Goal: Check status

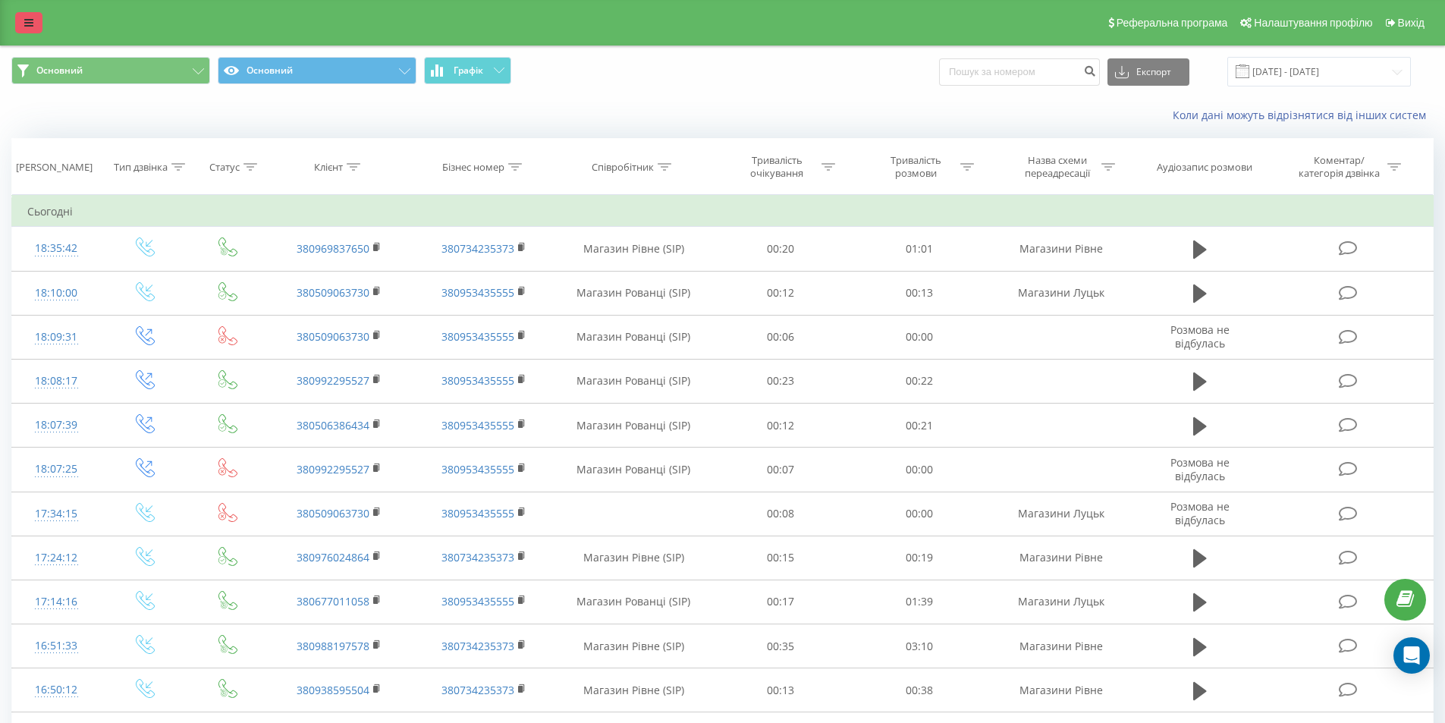
click at [20, 14] on link at bounding box center [28, 22] width 27 height 21
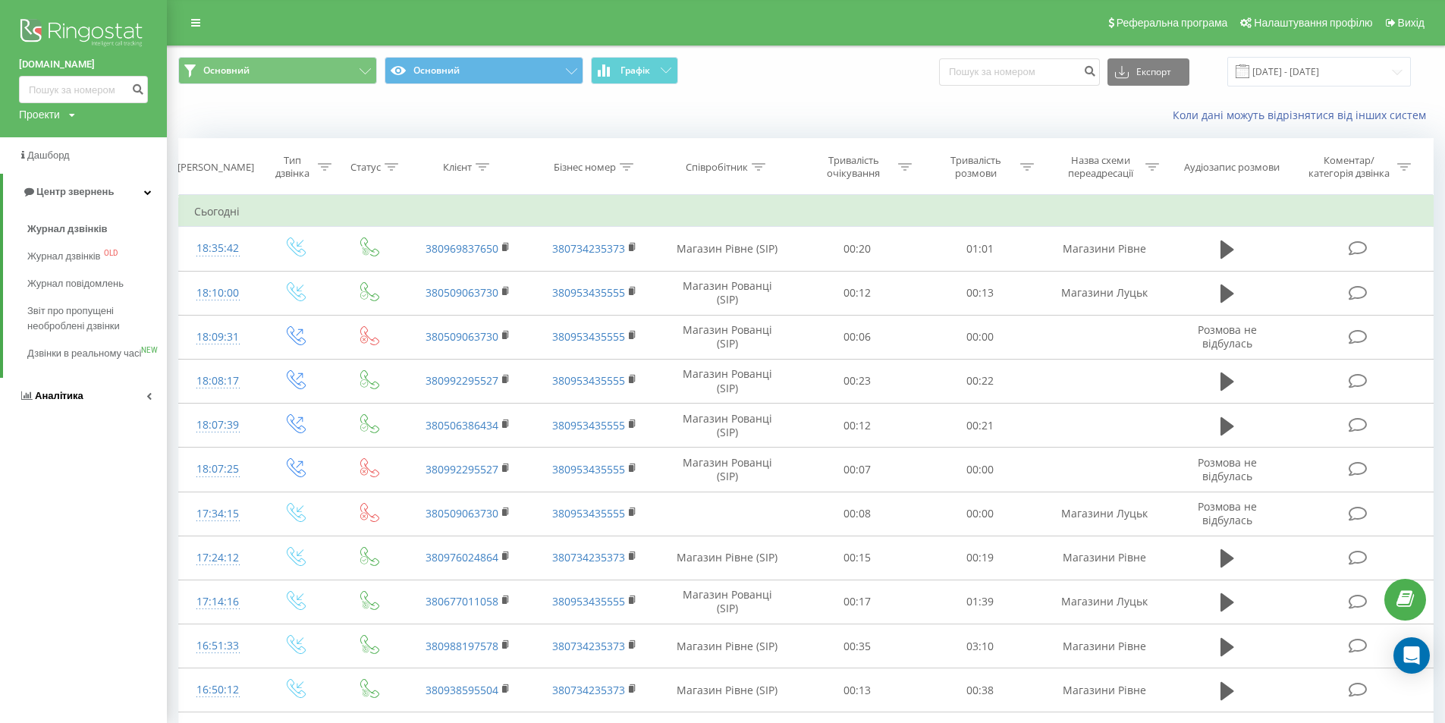
click at [135, 410] on link "Аналiтика" at bounding box center [83, 396] width 167 height 36
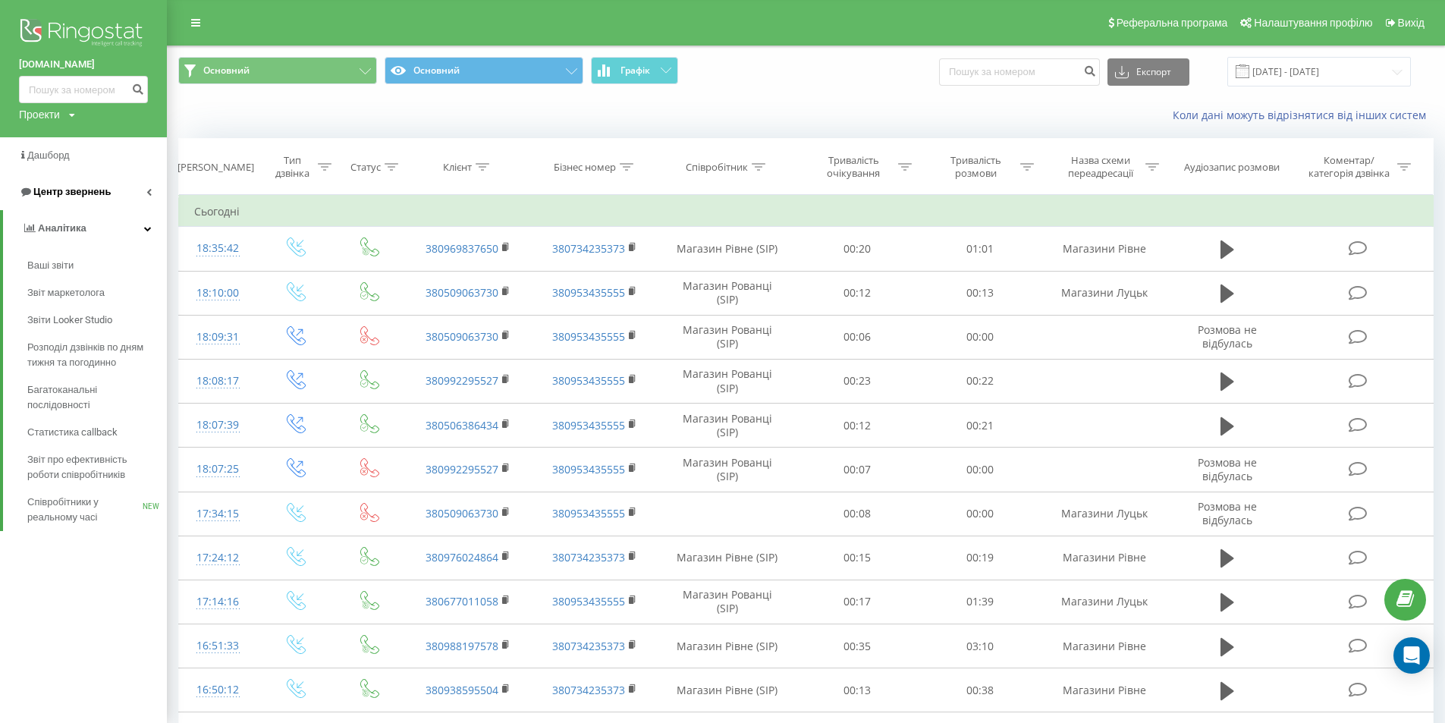
drag, startPoint x: 74, startPoint y: 187, endPoint x: 127, endPoint y: 215, distance: 61.1
click at [74, 188] on span "Центр звернень" at bounding box center [69, 191] width 73 height 11
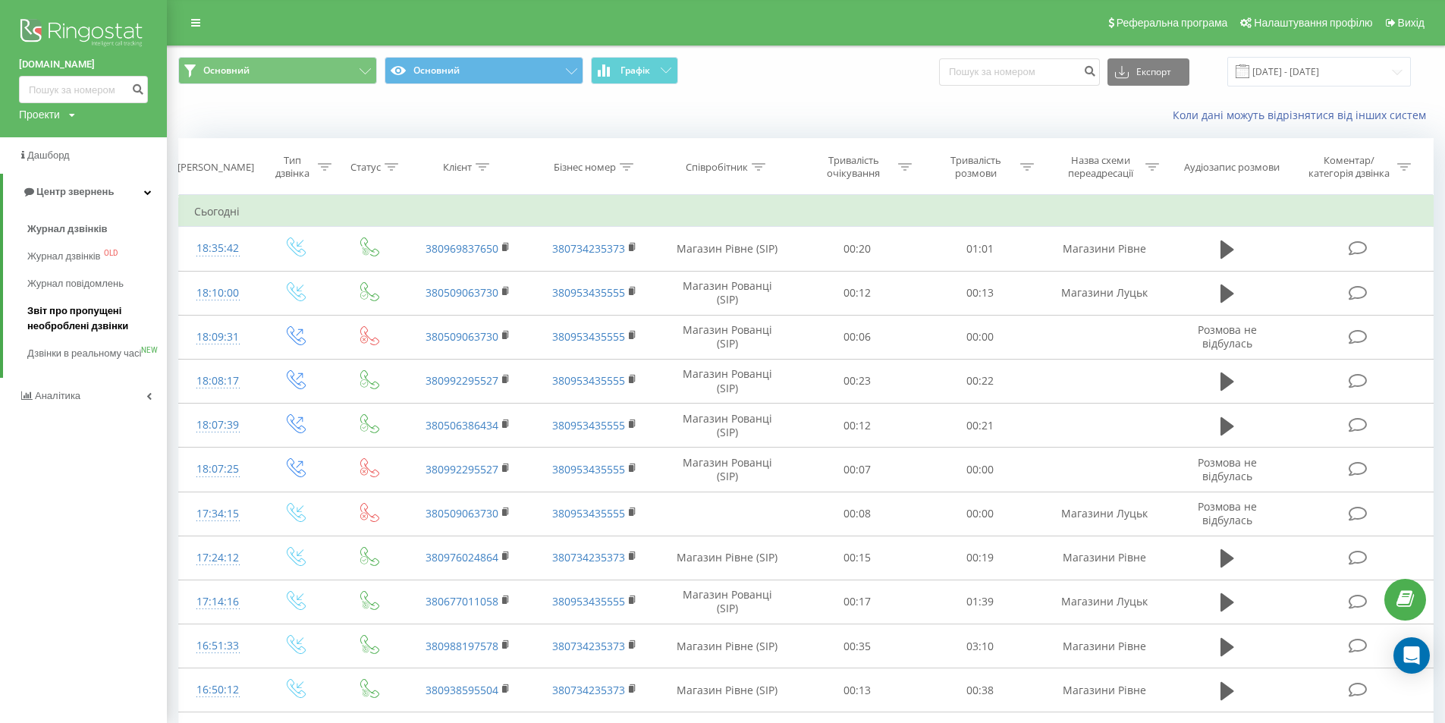
click at [75, 313] on span "Звіт про пропущені необроблені дзвінки" at bounding box center [93, 318] width 132 height 30
